Goal: Check status

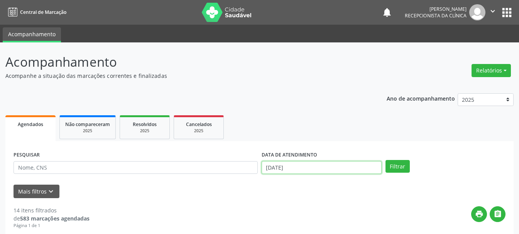
click at [298, 165] on input "[DATE]" at bounding box center [322, 167] width 120 height 13
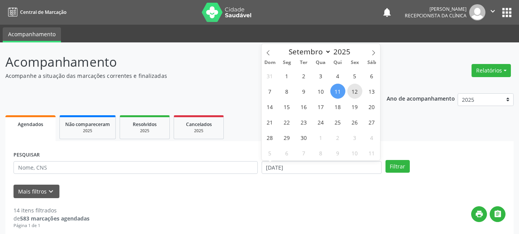
click at [352, 92] on span "12" at bounding box center [354, 91] width 15 height 15
type input "[DATE]"
click at [352, 92] on span "12" at bounding box center [354, 91] width 15 height 15
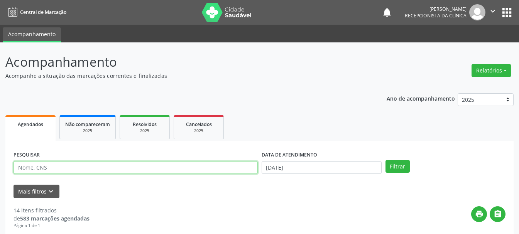
click at [170, 165] on input "text" at bounding box center [136, 167] width 244 height 13
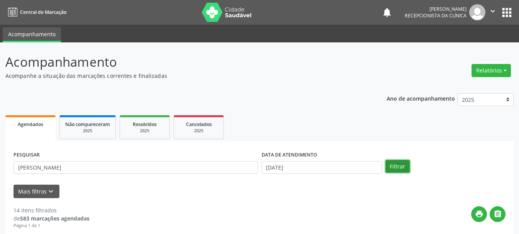
click at [393, 163] on button "Filtrar" at bounding box center [397, 166] width 24 height 13
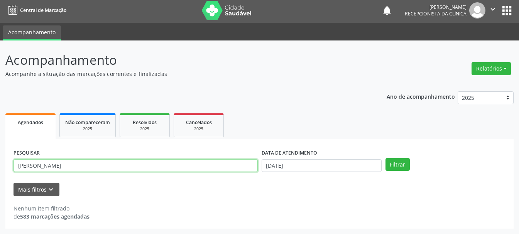
click at [164, 170] on input "[PERSON_NAME]" at bounding box center [136, 165] width 244 height 13
type input "A"
type input "704306524471398"
